Goal: Transaction & Acquisition: Purchase product/service

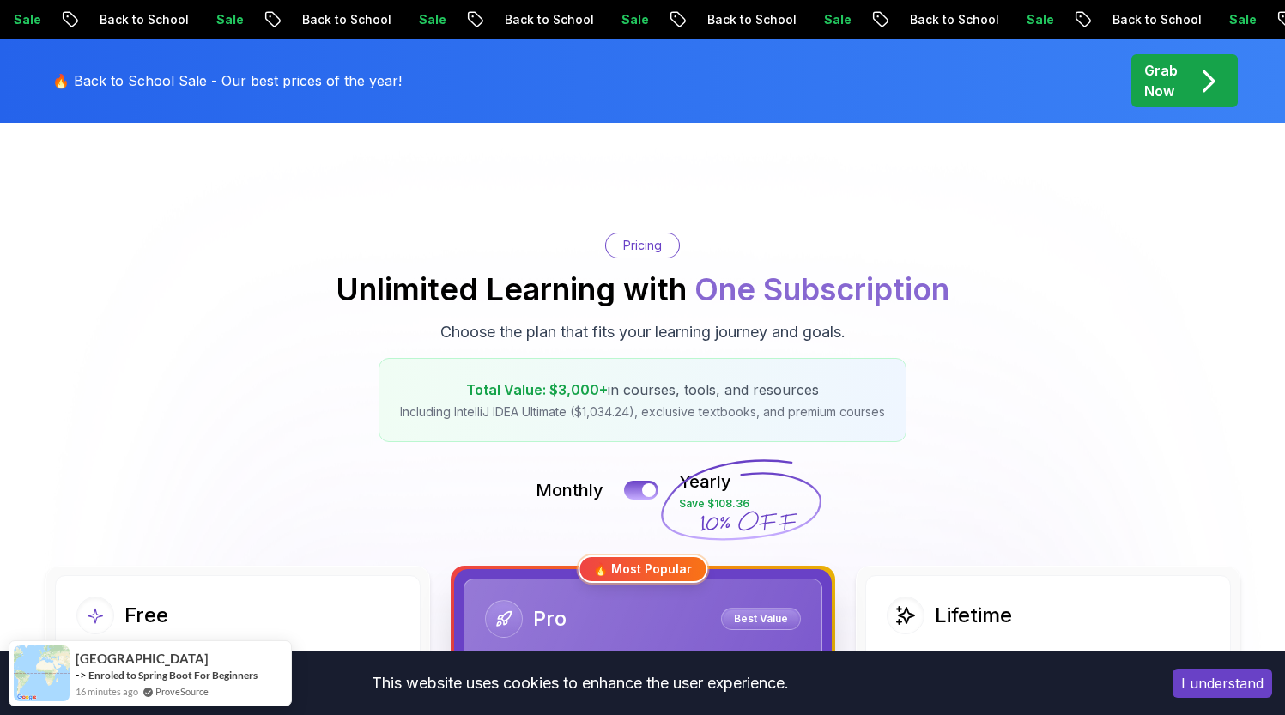
click at [1244, 692] on button "I understand" at bounding box center [1223, 683] width 100 height 29
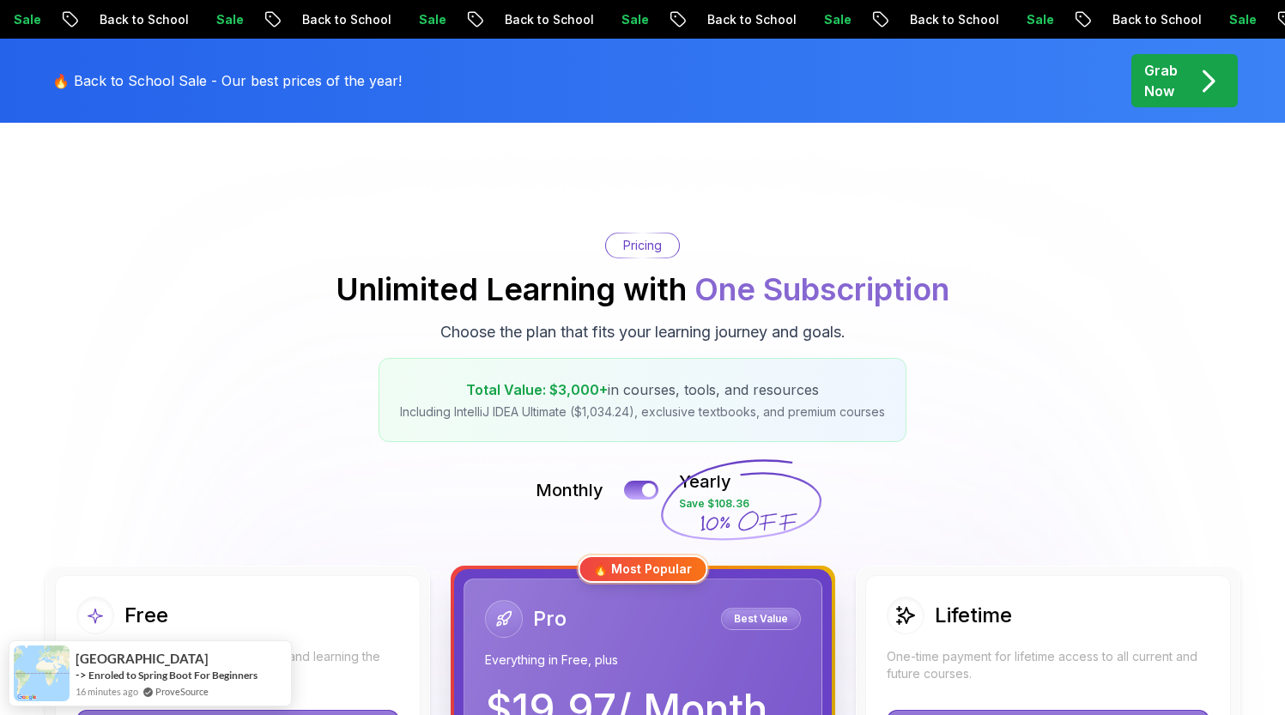
click at [1164, 79] on p "Grab Now" at bounding box center [1161, 80] width 33 height 41
click at [1183, 87] on div "Grab Now" at bounding box center [1185, 80] width 81 height 41
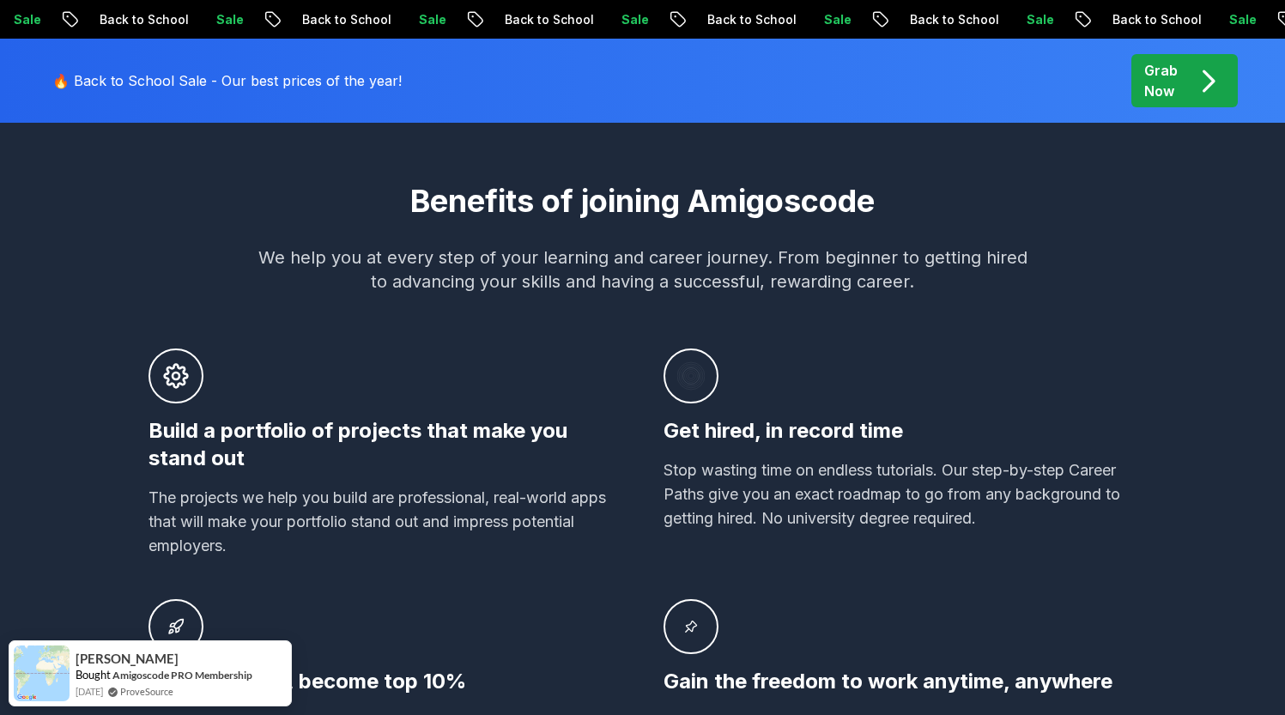
scroll to position [1012, 0]
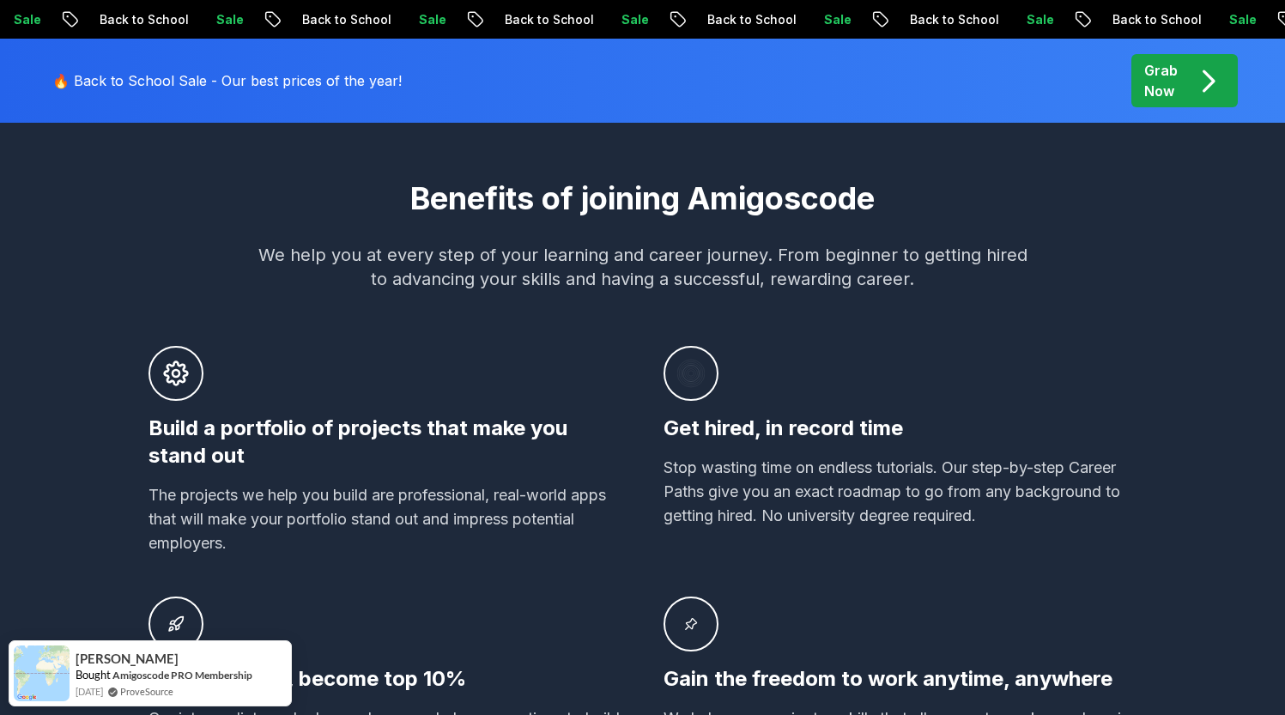
click at [1182, 67] on div "Grab Now" at bounding box center [1185, 80] width 81 height 41
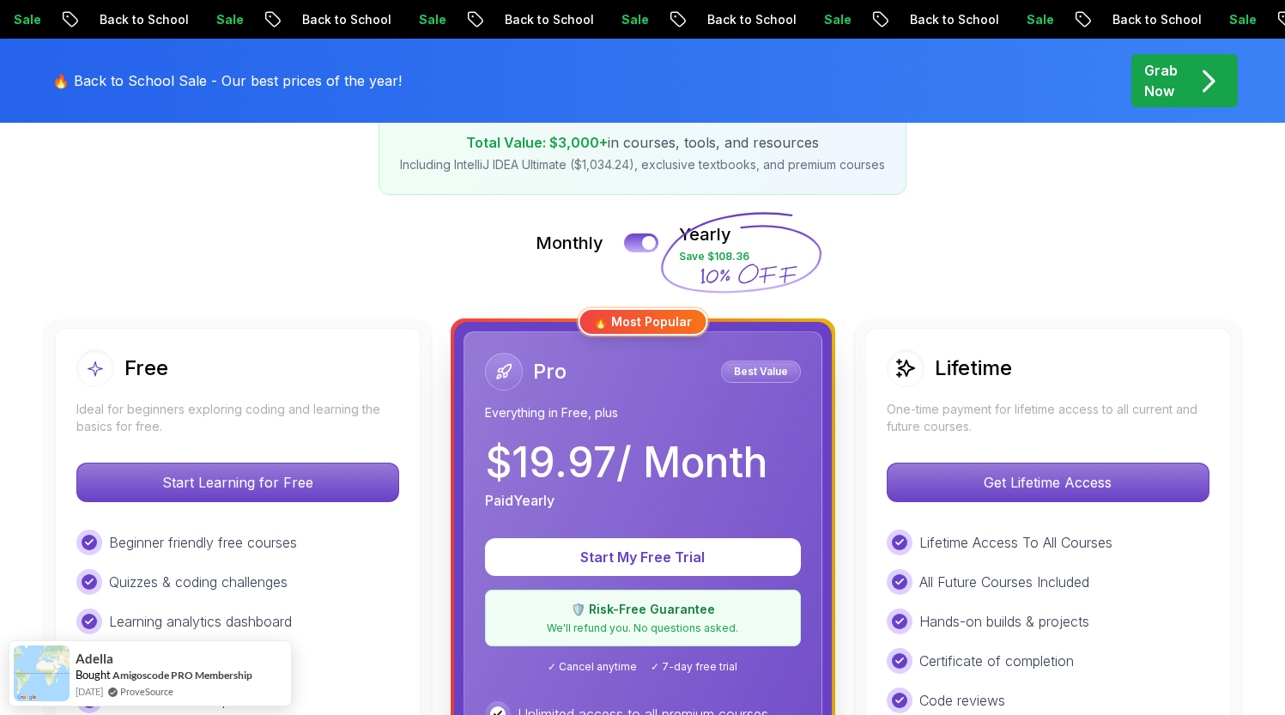
scroll to position [312, 0]
